Goal: Task Accomplishment & Management: Use online tool/utility

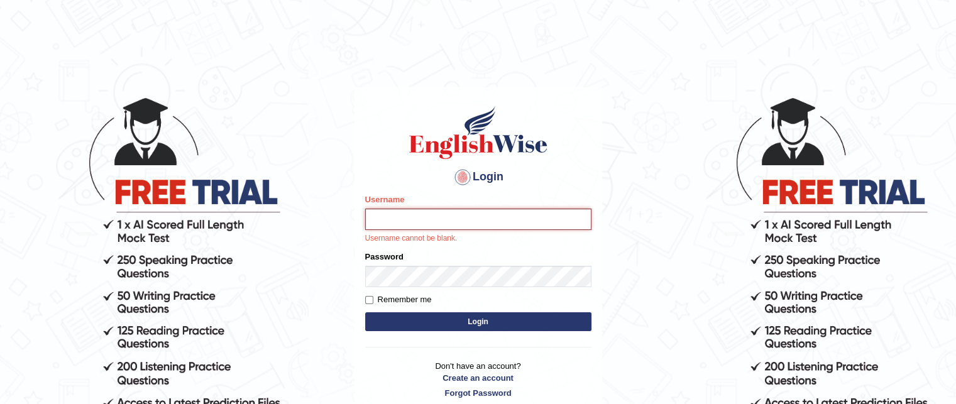
type input "grishmi_parramatta"
click at [437, 321] on button "Login" at bounding box center [478, 321] width 226 height 19
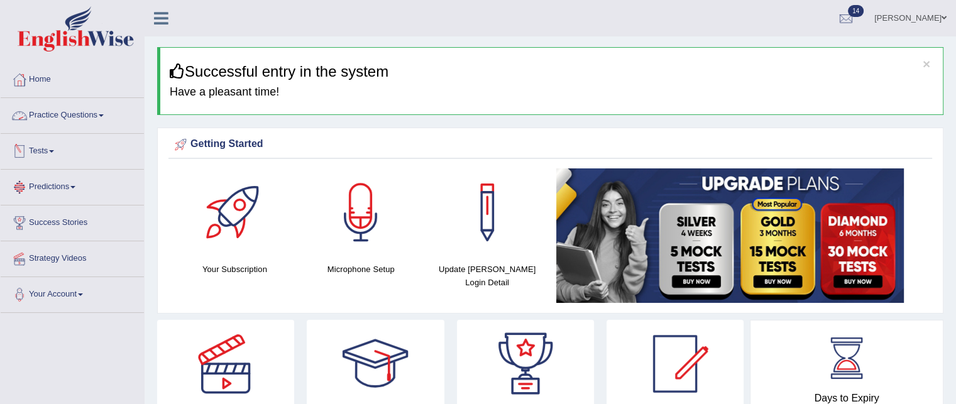
click at [84, 118] on link "Practice Questions" at bounding box center [72, 113] width 143 height 31
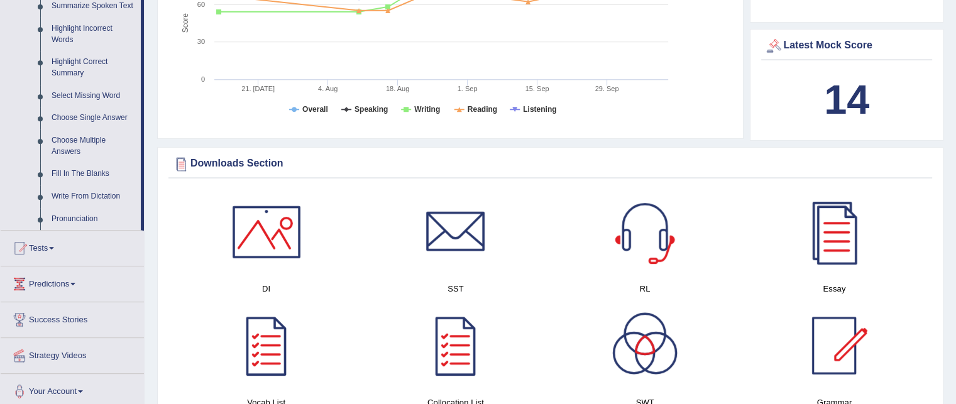
scroll to position [598, 0]
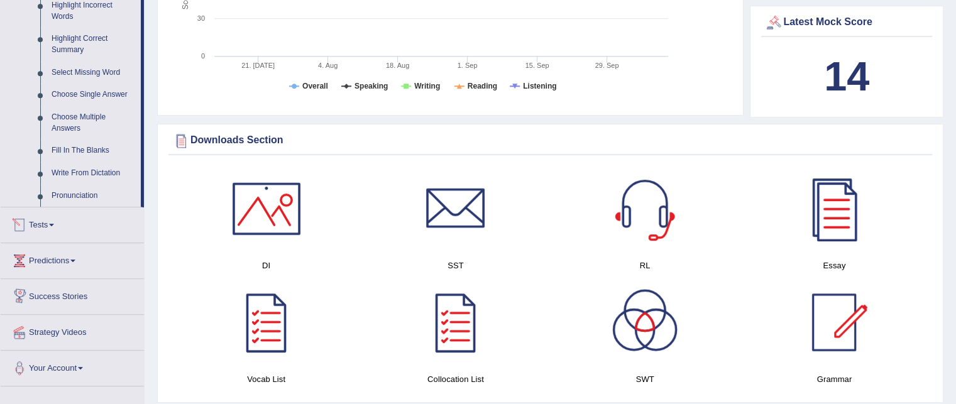
click at [48, 224] on link "Tests" at bounding box center [72, 222] width 143 height 31
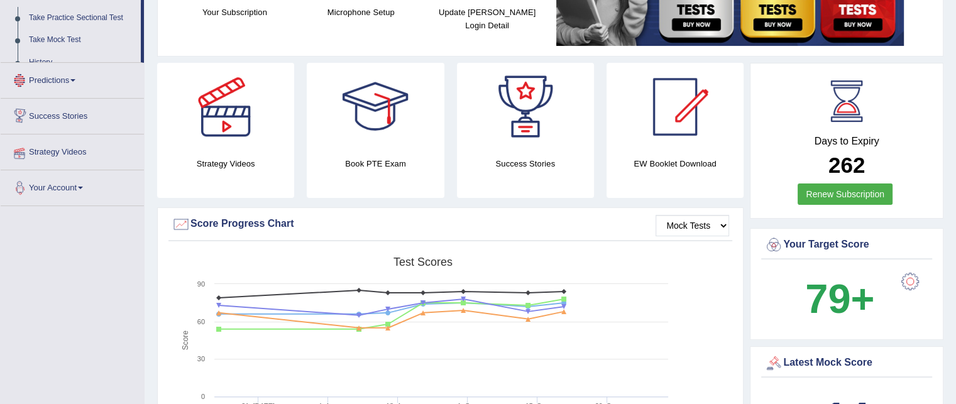
scroll to position [163, 0]
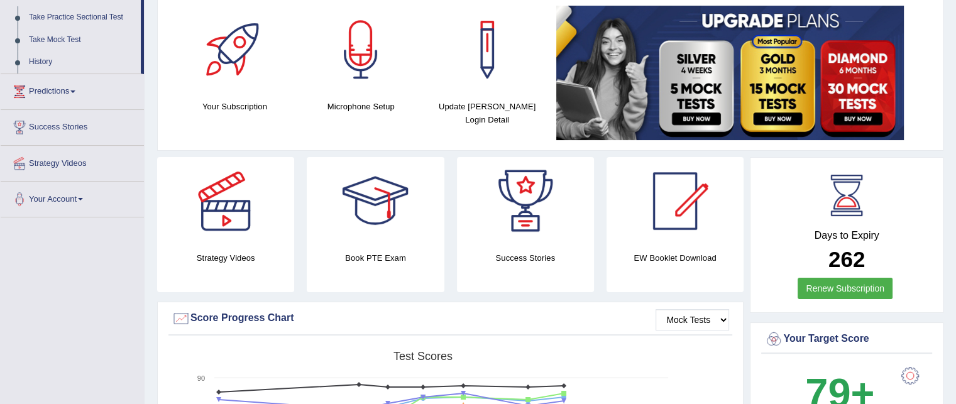
drag, startPoint x: 77, startPoint y: 243, endPoint x: 54, endPoint y: 253, distance: 25.1
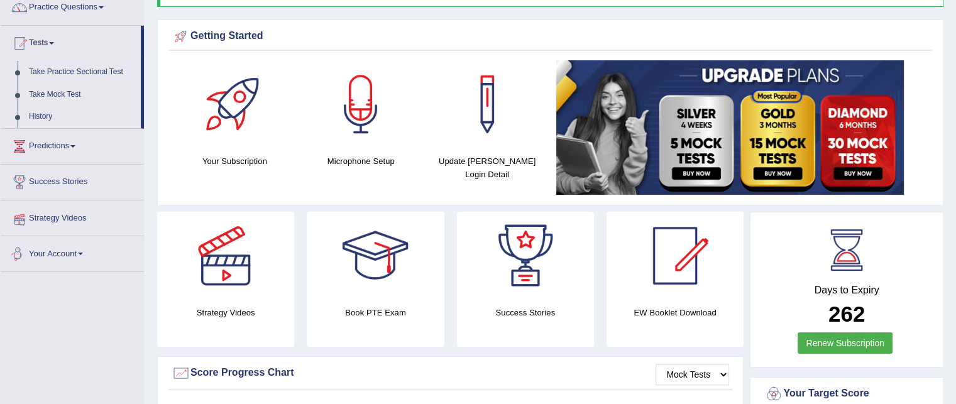
scroll to position [107, 0]
click at [61, 75] on link "Take Practice Sectional Test" at bounding box center [82, 73] width 118 height 23
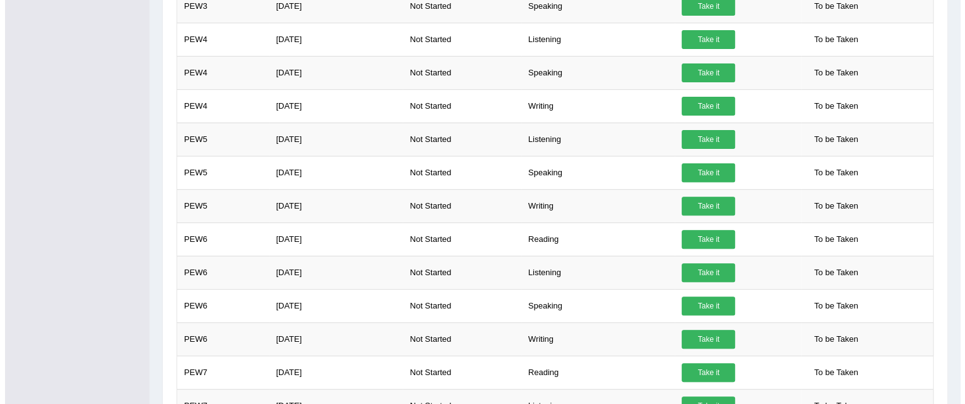
scroll to position [419, 0]
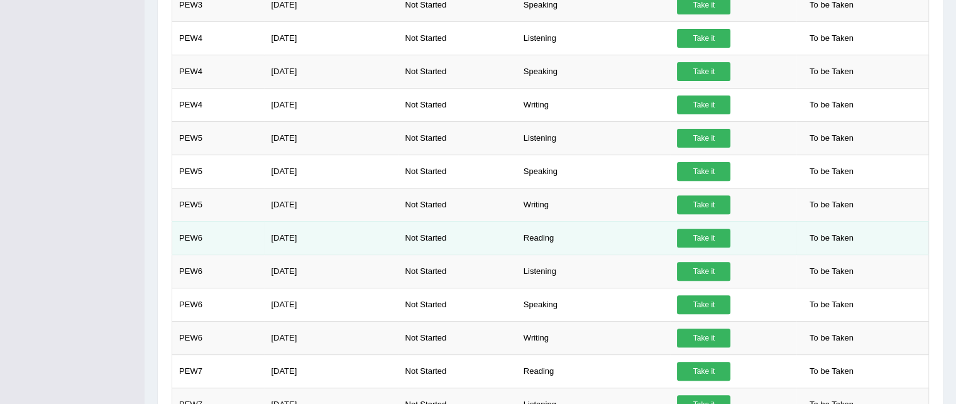
click at [694, 235] on link "Take it" at bounding box center [703, 238] width 53 height 19
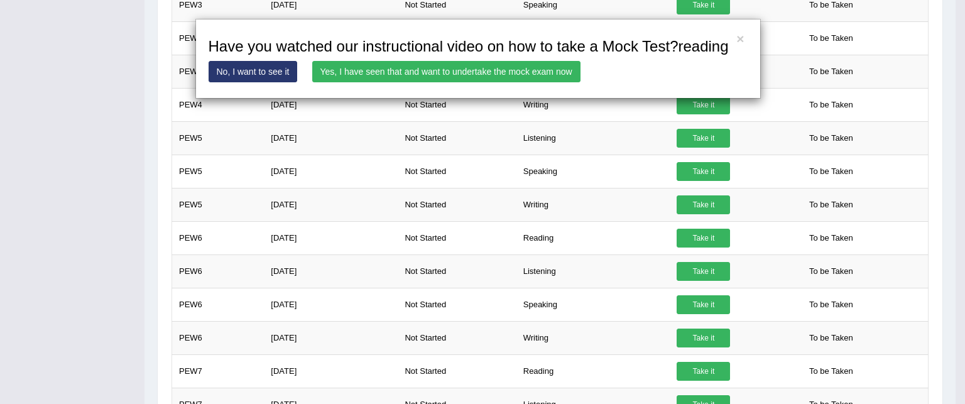
click at [551, 64] on link "Yes, I have seen that and want to undertake the mock exam now" at bounding box center [446, 71] width 268 height 21
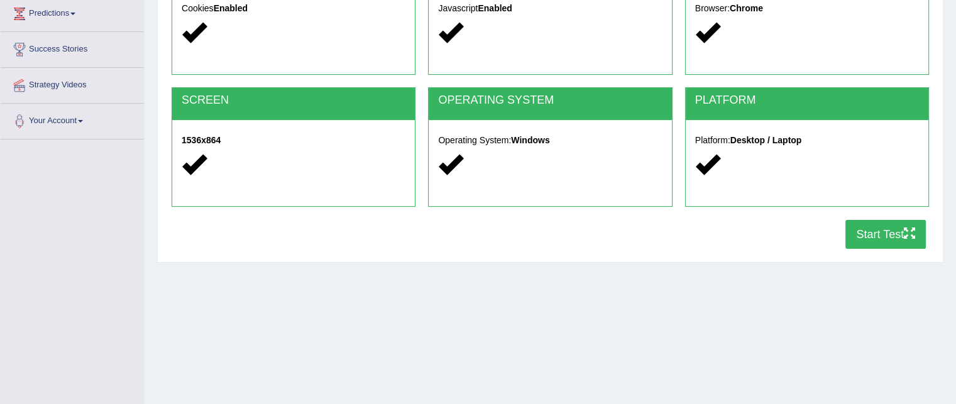
scroll to position [176, 0]
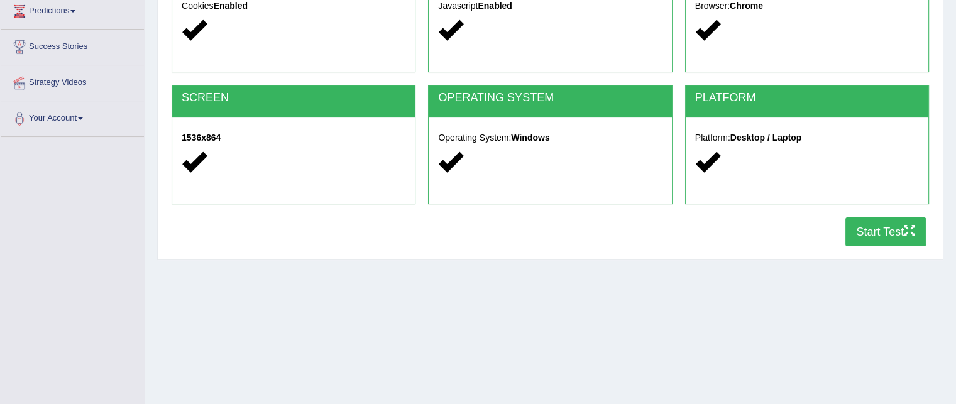
click at [880, 230] on button "Start Test" at bounding box center [885, 231] width 80 height 29
